Goal: Task Accomplishment & Management: Manage account settings

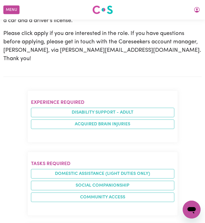
scroll to position [180, 0]
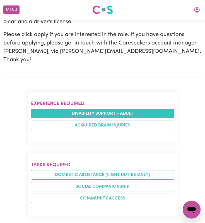
click at [99, 109] on li "Disability support - Adult" at bounding box center [103, 114] width 144 height 10
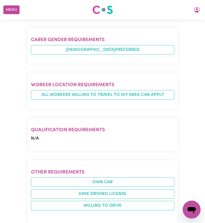
scroll to position [653, 0]
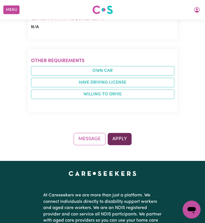
click at [118, 133] on button "Apply" at bounding box center [120, 139] width 24 height 12
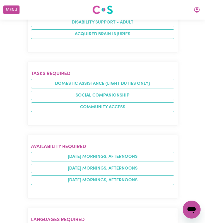
scroll to position [122, 0]
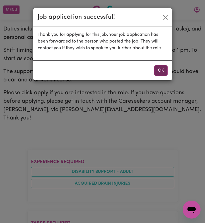
click at [160, 66] on button "OK" at bounding box center [161, 70] width 13 height 11
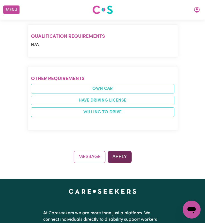
scroll to position [635, 0]
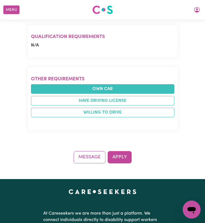
click at [115, 84] on li "Own Car" at bounding box center [103, 89] width 144 height 10
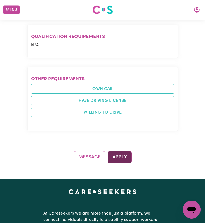
click at [118, 151] on button "Apply" at bounding box center [120, 157] width 24 height 12
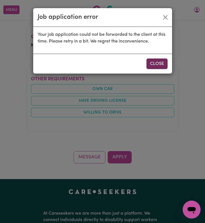
click at [155, 61] on button "Close" at bounding box center [157, 63] width 21 height 11
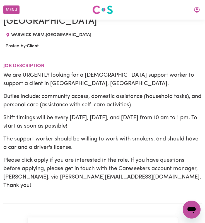
scroll to position [0, 0]
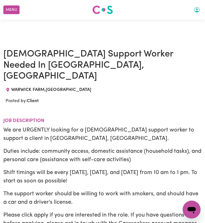
click at [197, 11] on icon "My Account" at bounding box center [198, 10] width 6 height 6
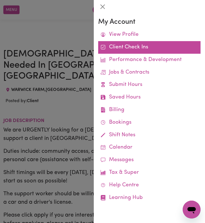
click at [146, 48] on link "Client Check Ins" at bounding box center [149, 47] width 103 height 13
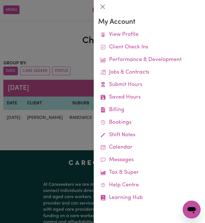
click at [44, 139] on div at bounding box center [102, 111] width 205 height 223
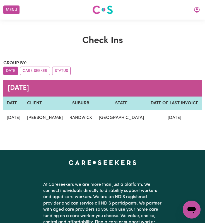
scroll to position [0, 47]
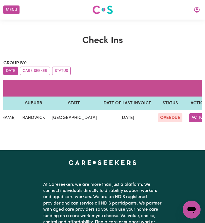
click at [195, 120] on button "ACTIONS" at bounding box center [201, 117] width 22 height 9
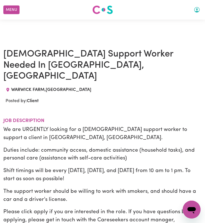
click at [194, 11] on icon "My Account" at bounding box center [197, 9] width 7 height 7
